Goal: Transaction & Acquisition: Subscribe to service/newsletter

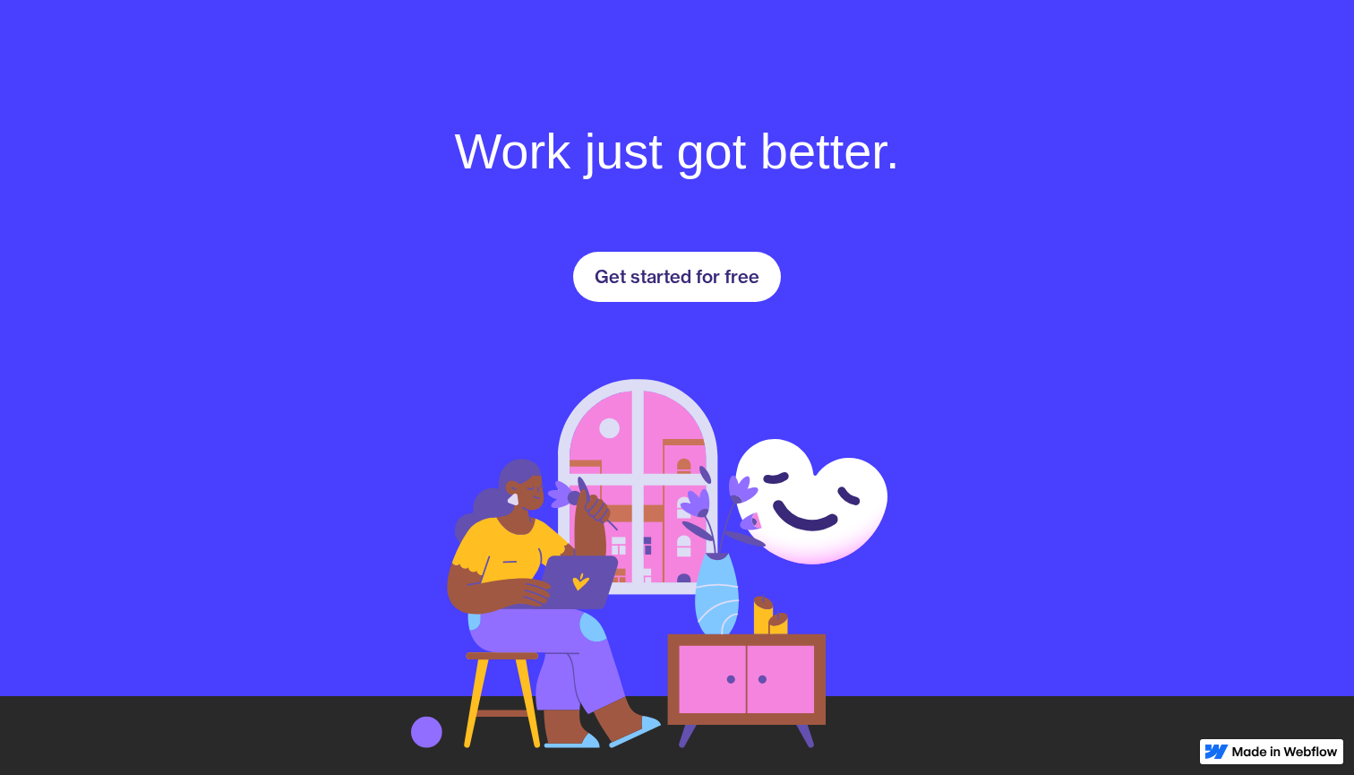
scroll to position [2483, 0]
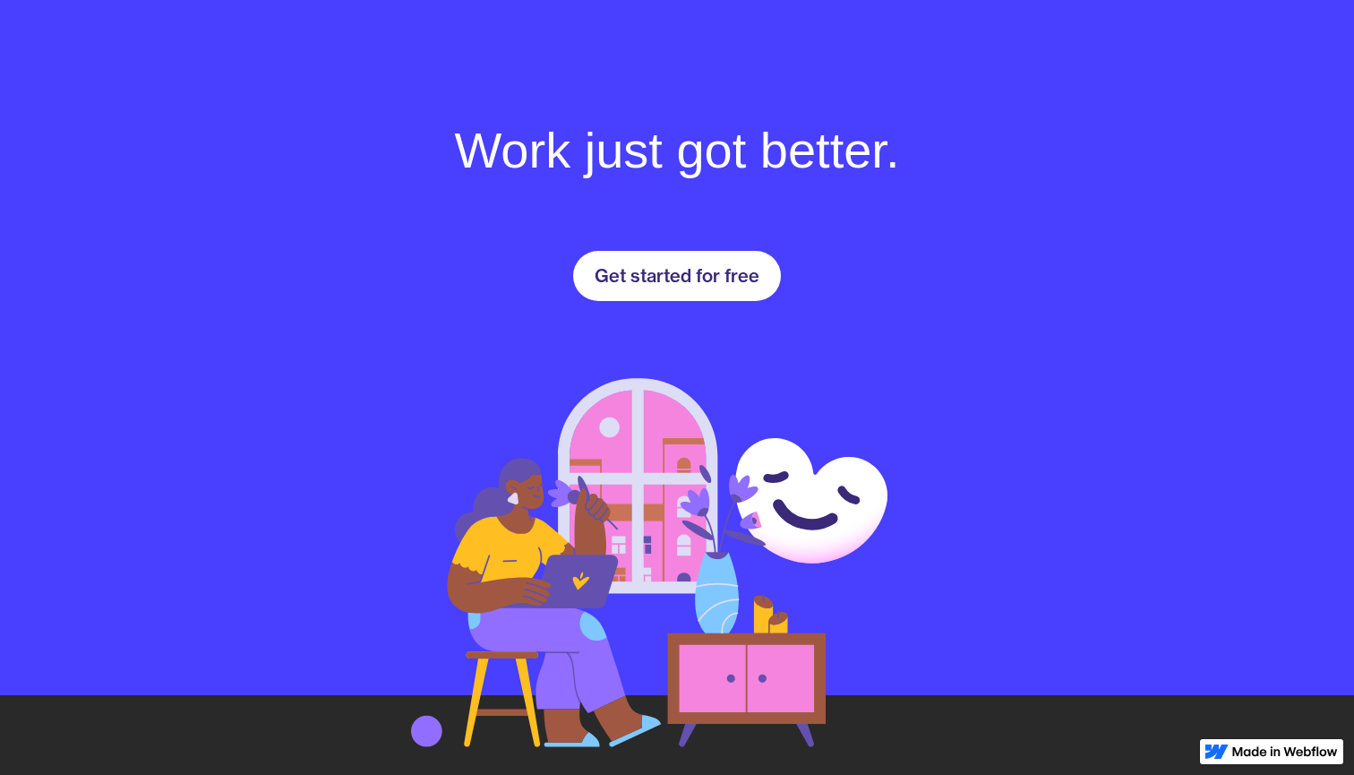
click at [718, 246] on div "Get started for free" at bounding box center [677, 276] width 208 height 68
click at [717, 252] on link "Get started for free" at bounding box center [677, 276] width 208 height 50
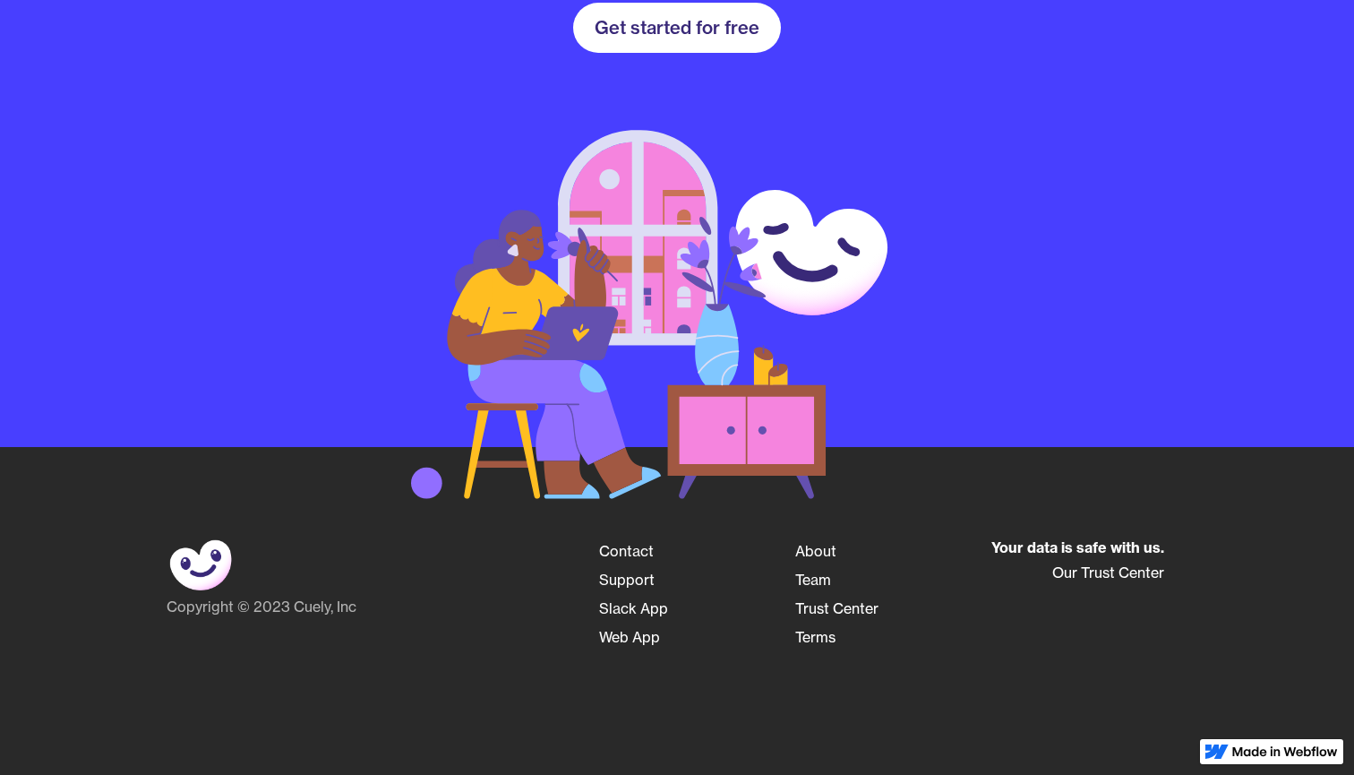
scroll to position [2730, 0]
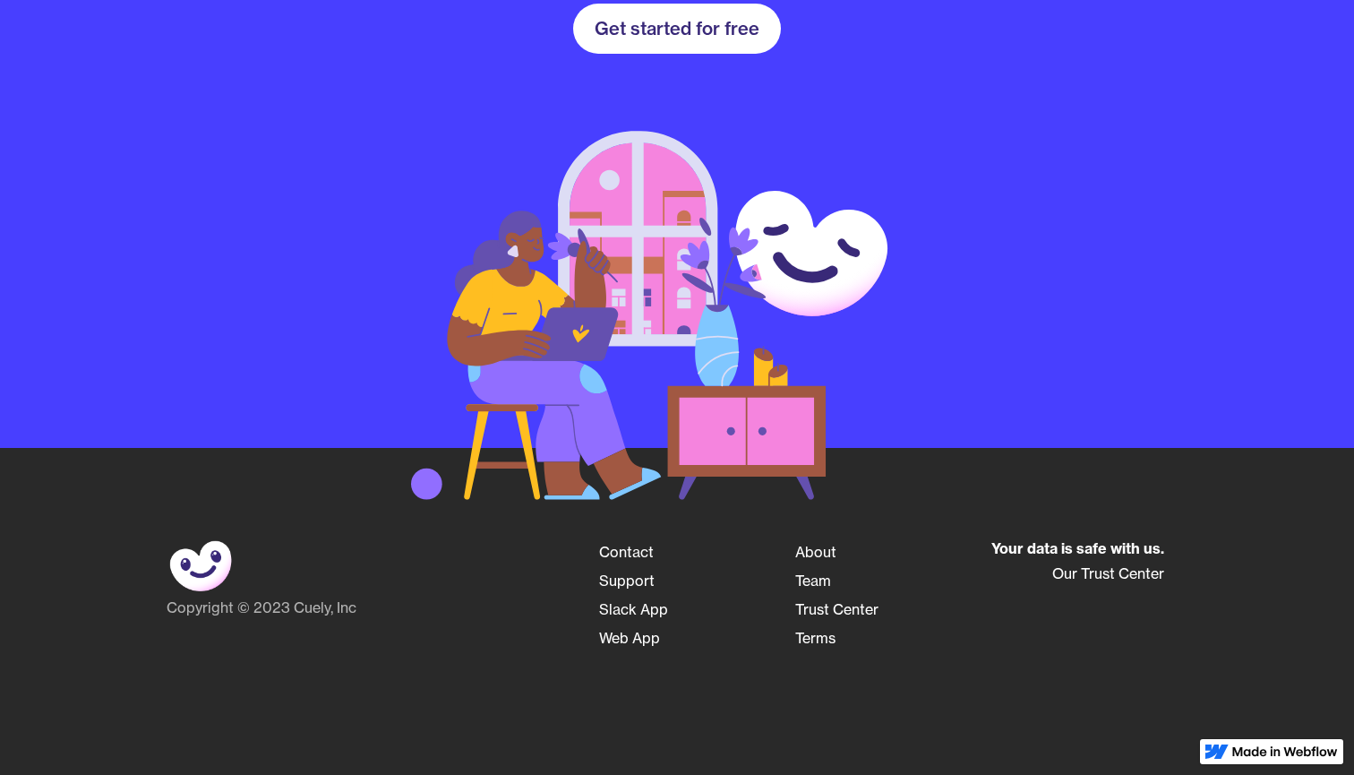
click at [737, 33] on div "Get started for free" at bounding box center [677, 28] width 165 height 21
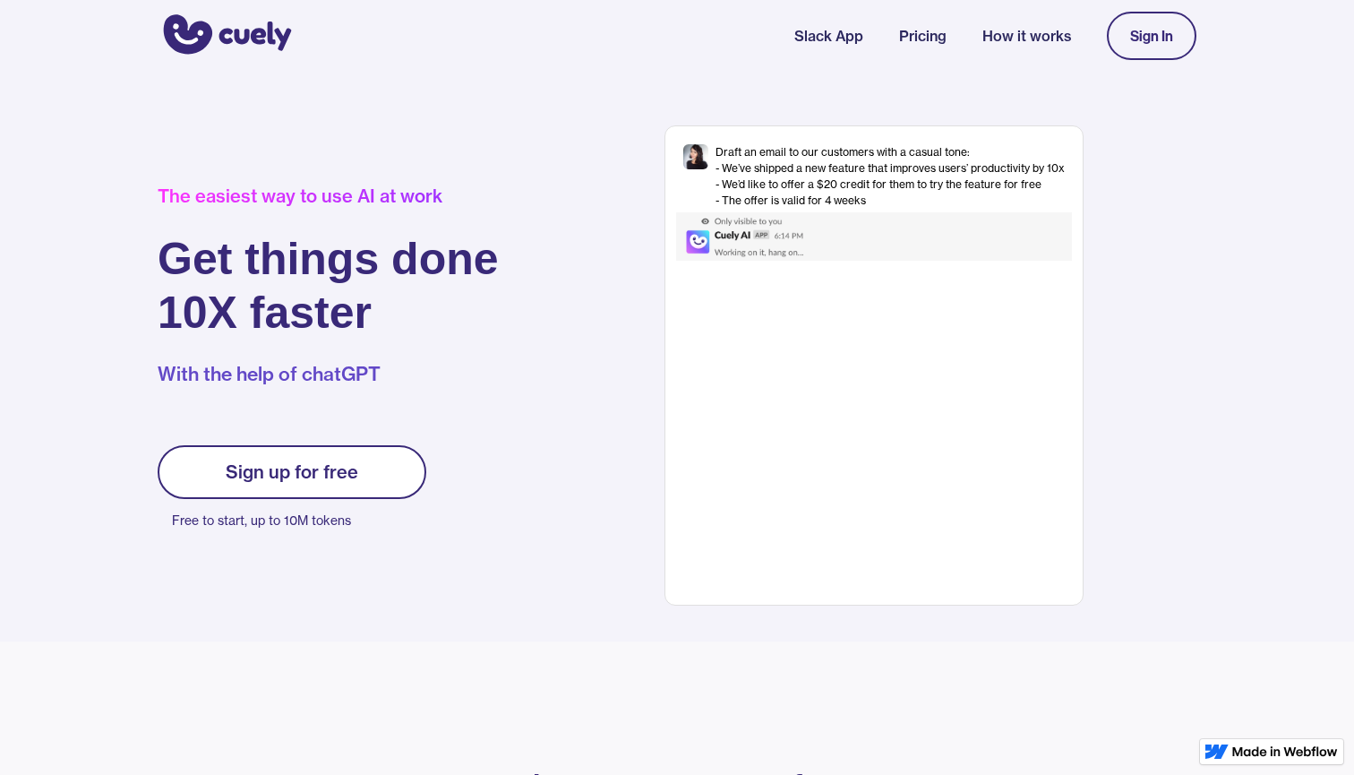
click at [934, 36] on link "Pricing" at bounding box center [922, 35] width 47 height 21
